Goal: Transaction & Acquisition: Purchase product/service

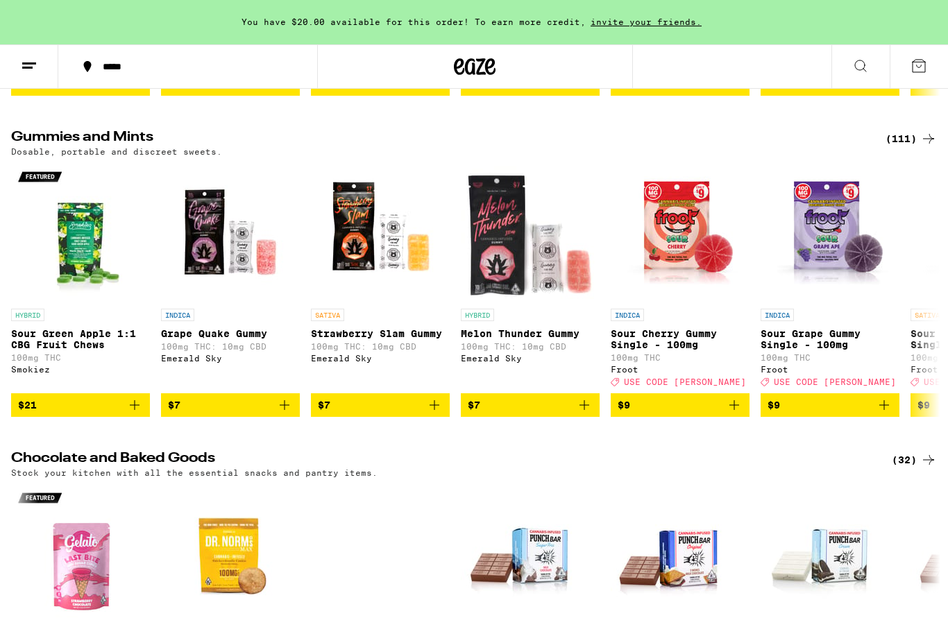
scroll to position [4317, 0]
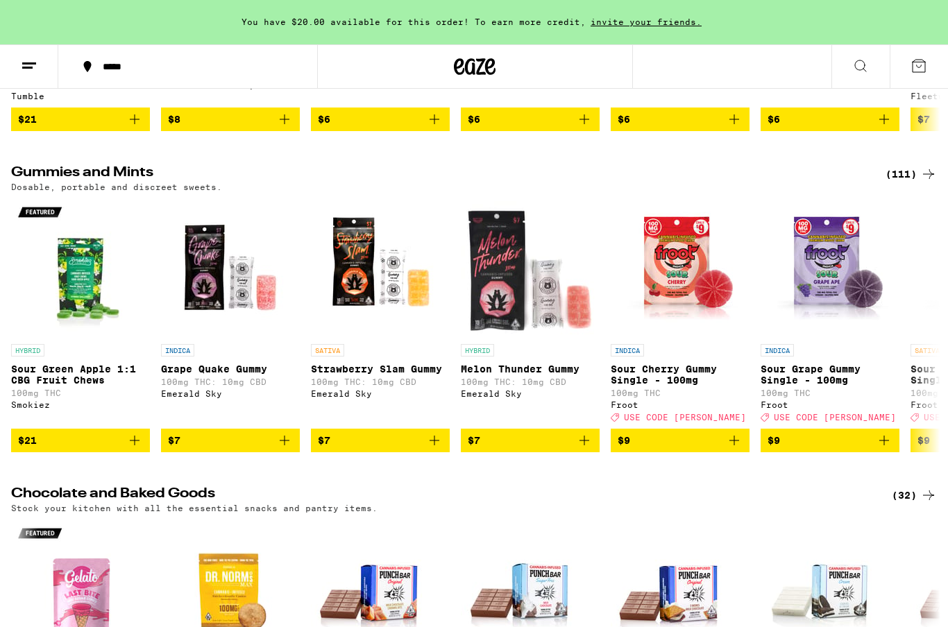
click at [31, 67] on line at bounding box center [27, 67] width 10 height 0
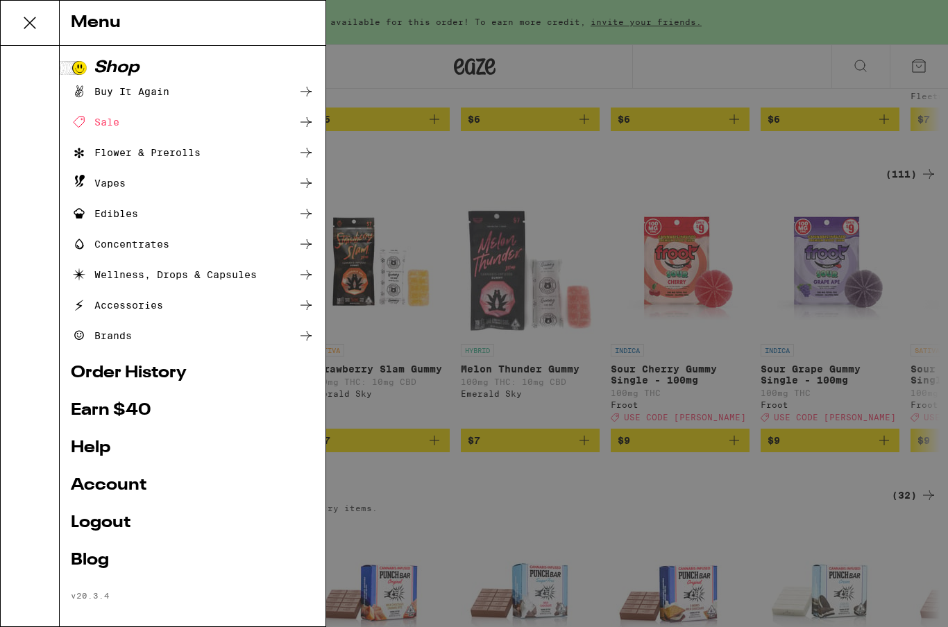
click at [421, 22] on div "Menu Shop Buy It Again Sale Flower & Prerolls Vapes Edibles Concentrates Wellne…" at bounding box center [474, 313] width 948 height 627
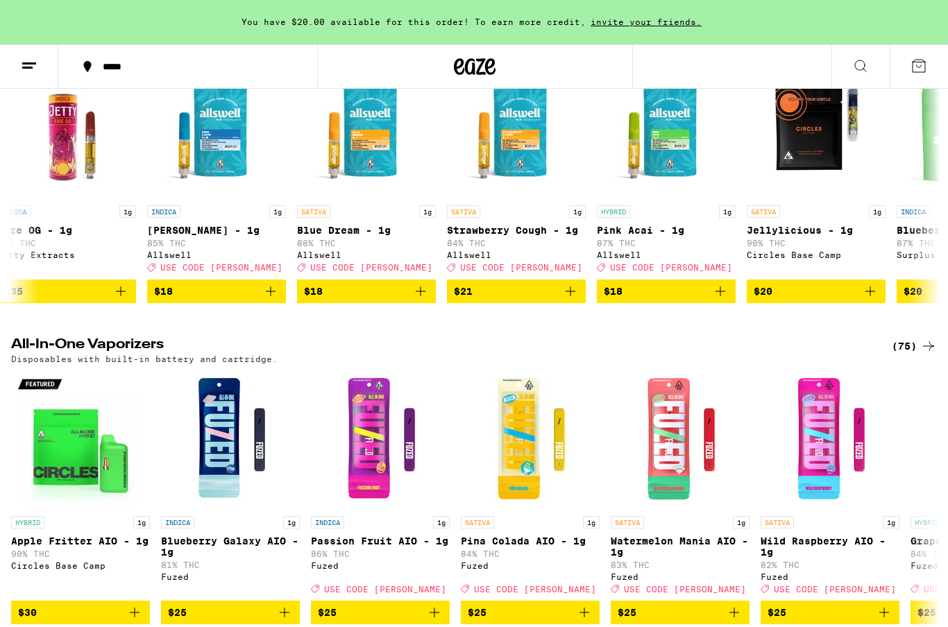
scroll to position [2572, 0]
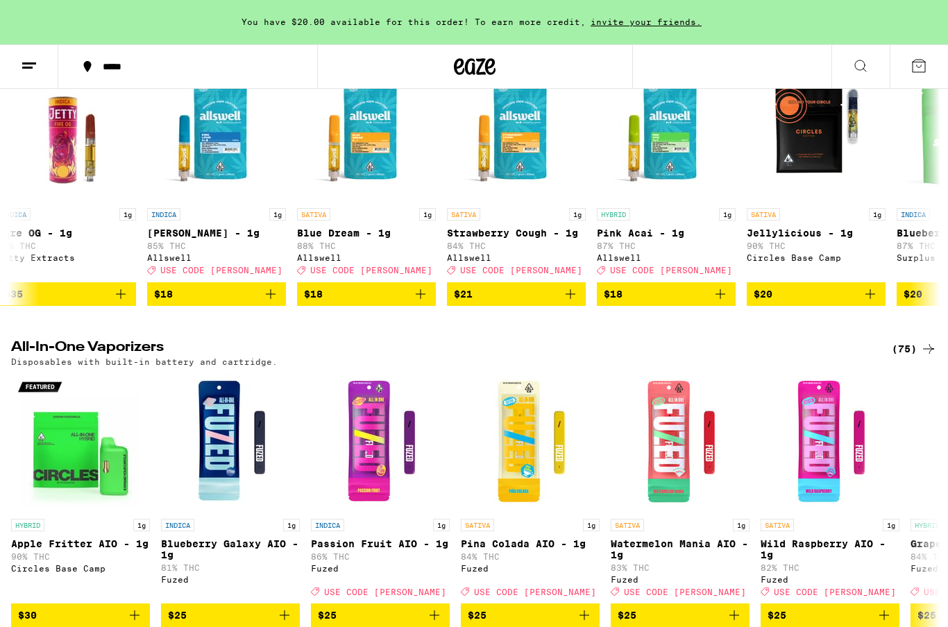
click at [269, 303] on icon "Add to bag" at bounding box center [270, 294] width 17 height 17
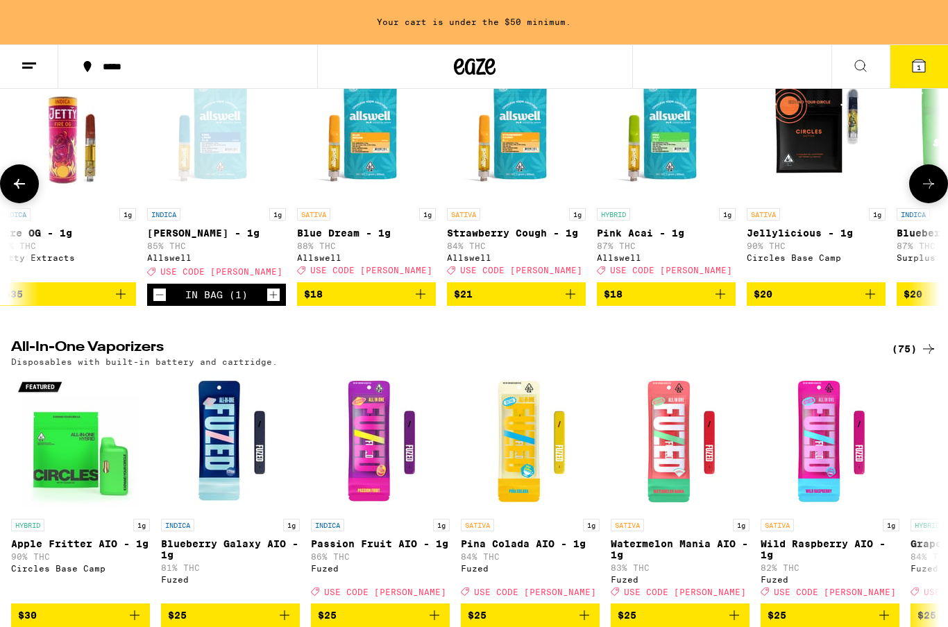
click at [723, 303] on icon "Add to bag" at bounding box center [720, 294] width 17 height 17
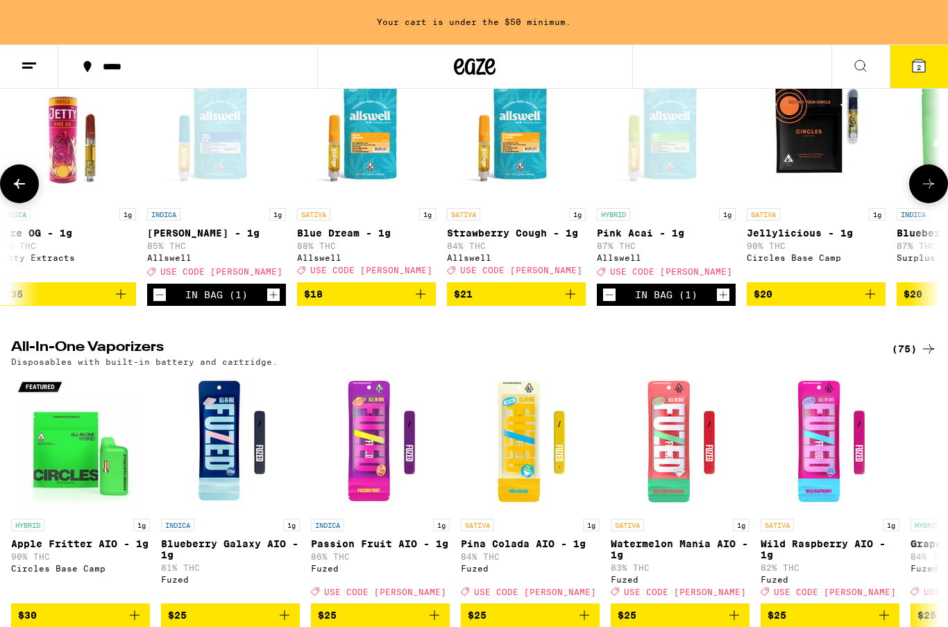
click at [931, 69] on button "2" at bounding box center [919, 66] width 58 height 43
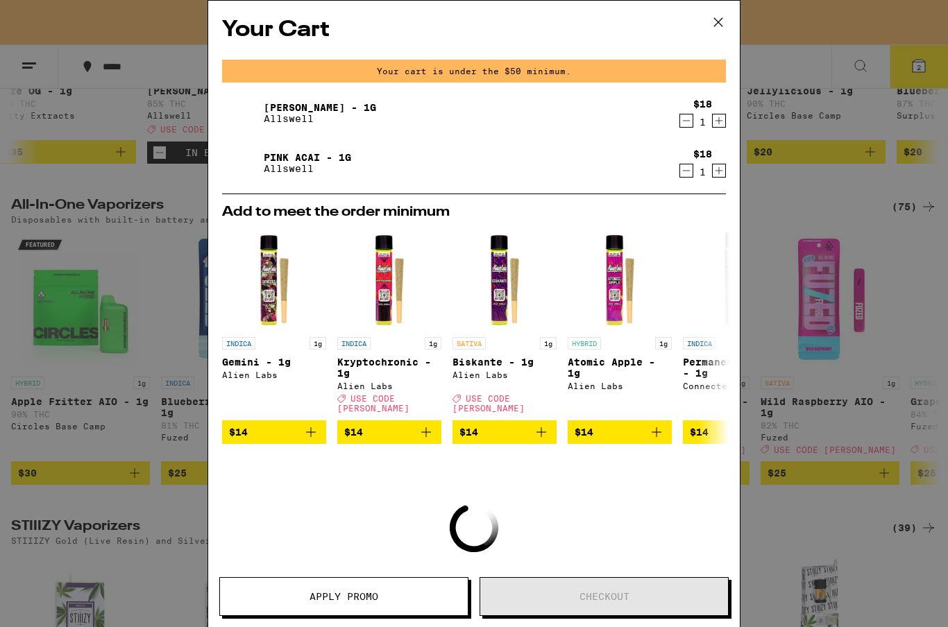
click at [326, 582] on button "Apply Promo" at bounding box center [343, 597] width 249 height 39
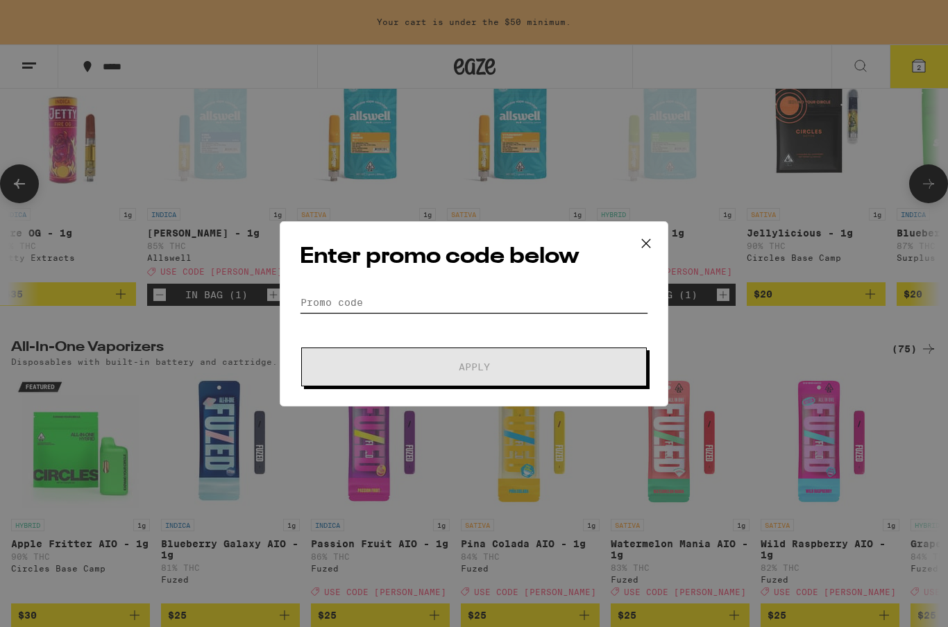
click at [592, 296] on input "Promo Code" at bounding box center [474, 302] width 348 height 21
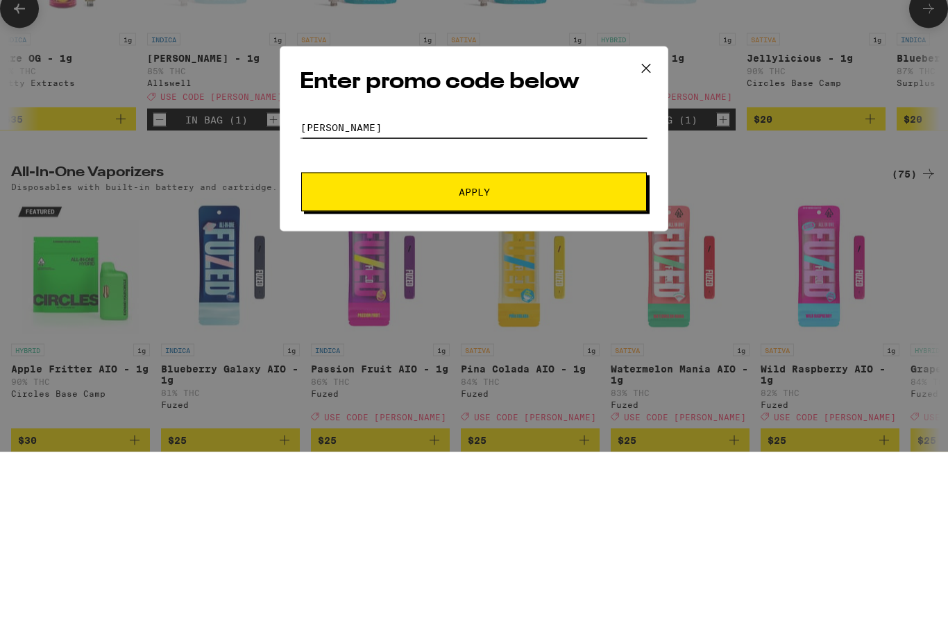
type input "[PERSON_NAME]"
click at [514, 348] on button "Apply" at bounding box center [474, 367] width 346 height 39
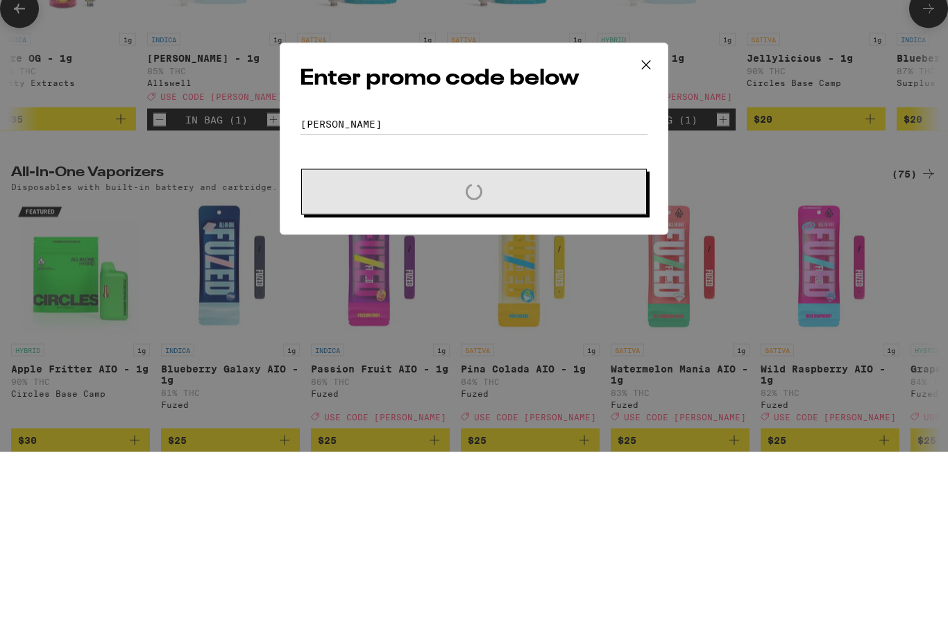
scroll to position [2748, 0]
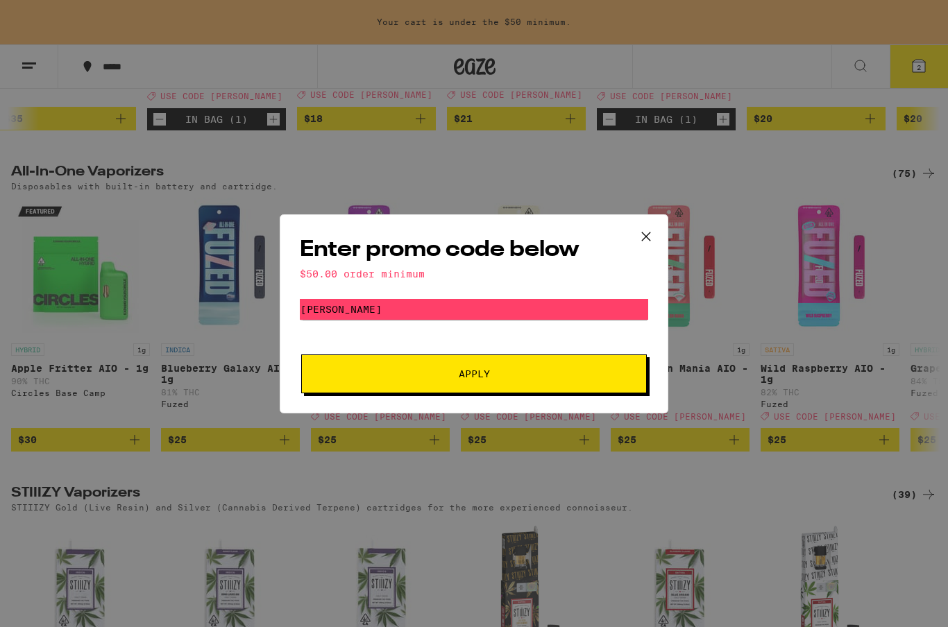
click at [648, 229] on icon at bounding box center [646, 236] width 21 height 21
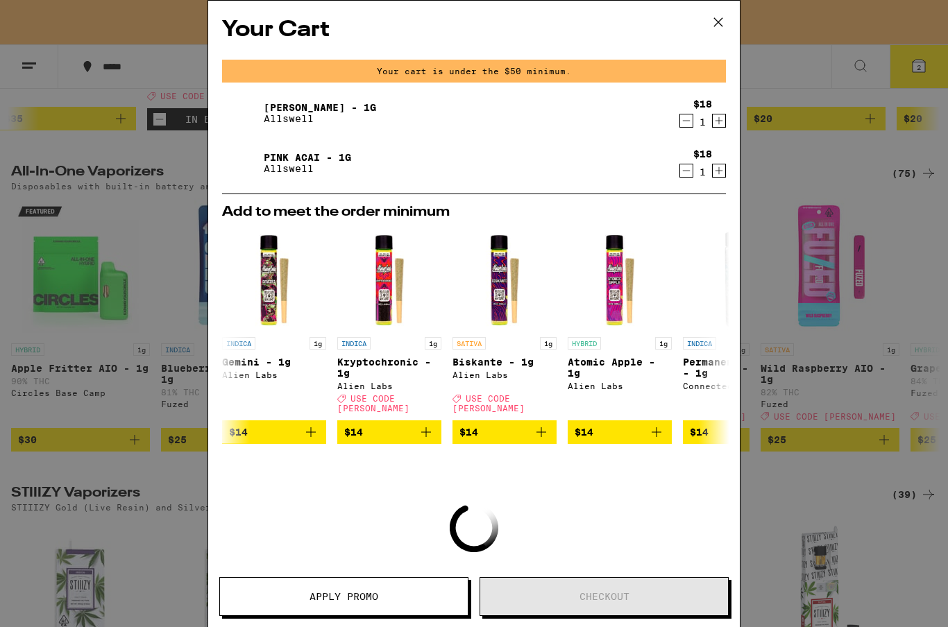
scroll to position [2572, 0]
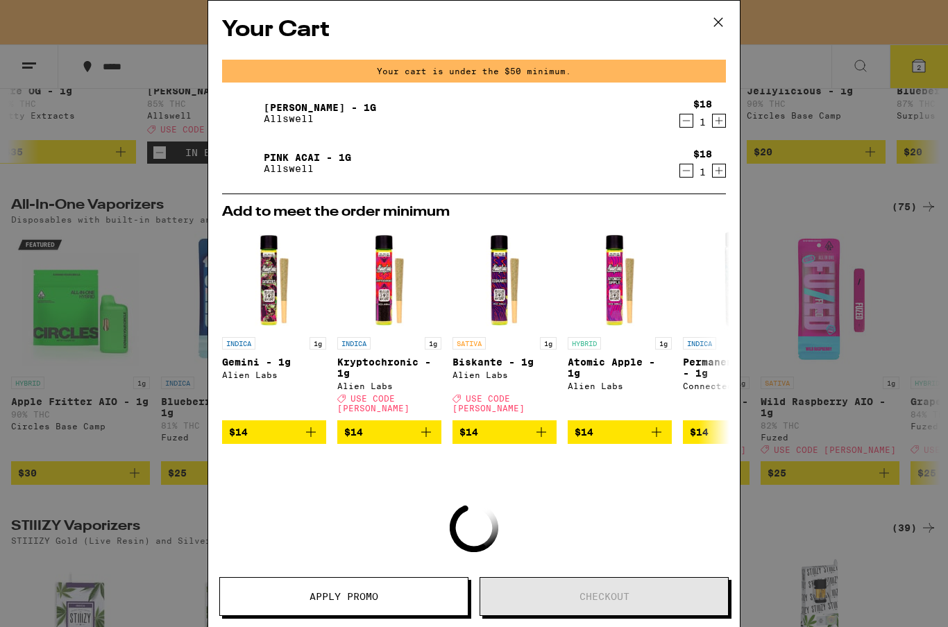
click at [724, 128] on icon "Increment" at bounding box center [719, 120] width 12 height 17
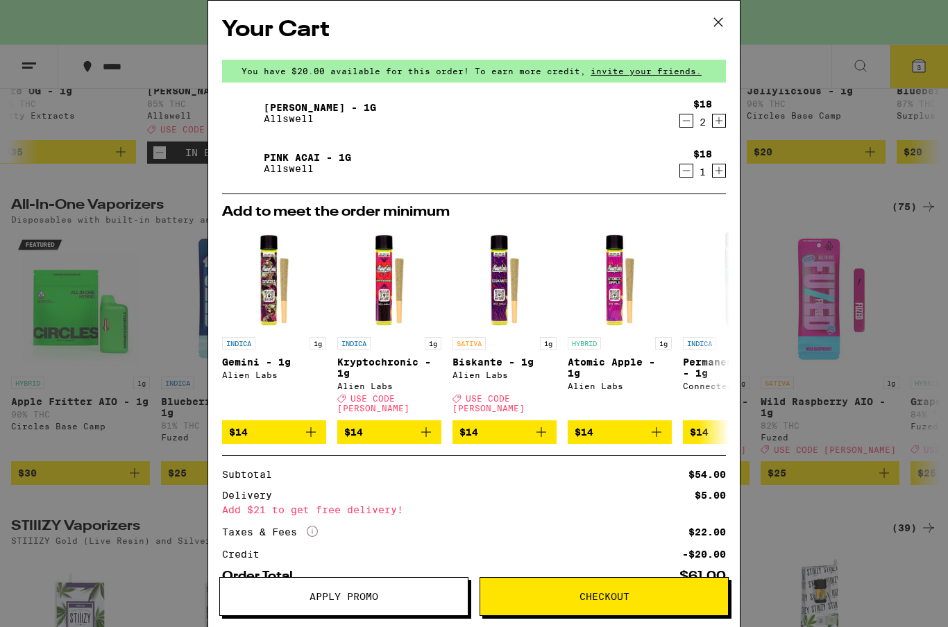
scroll to position [-2, 0]
